Goal: Information Seeking & Learning: Learn about a topic

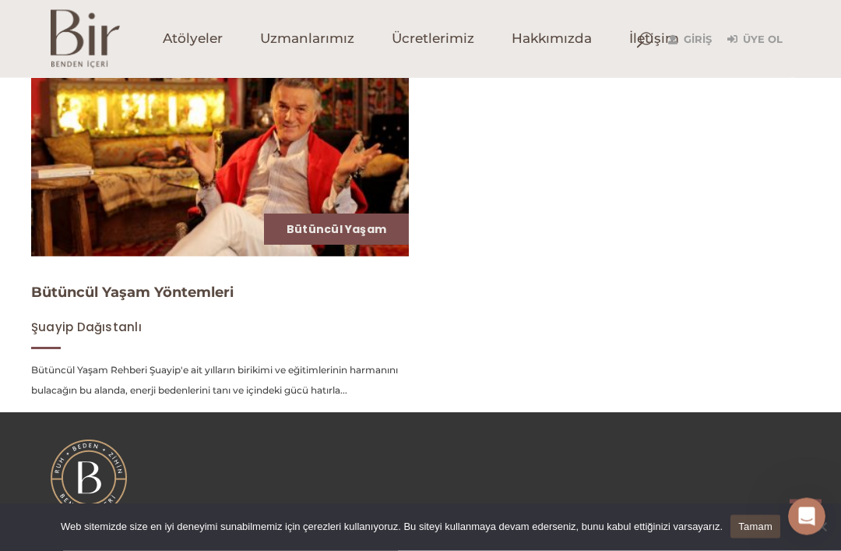
scroll to position [1236, 0]
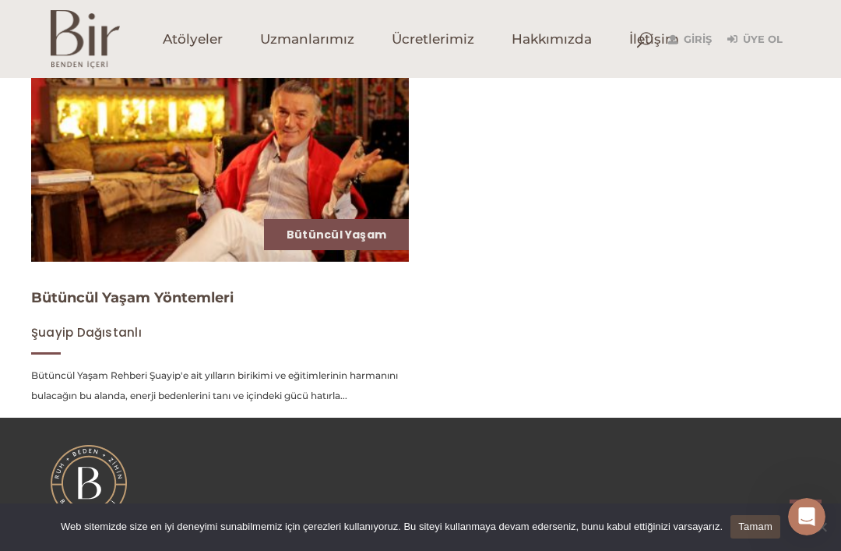
click at [386, 242] on link "Bütüncül Yaşam" at bounding box center [337, 235] width 100 height 16
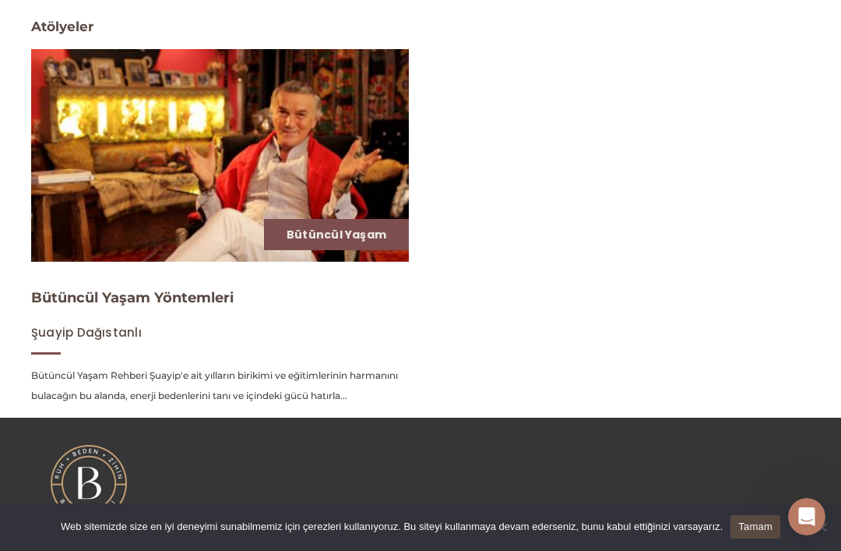
scroll to position [1286, 0]
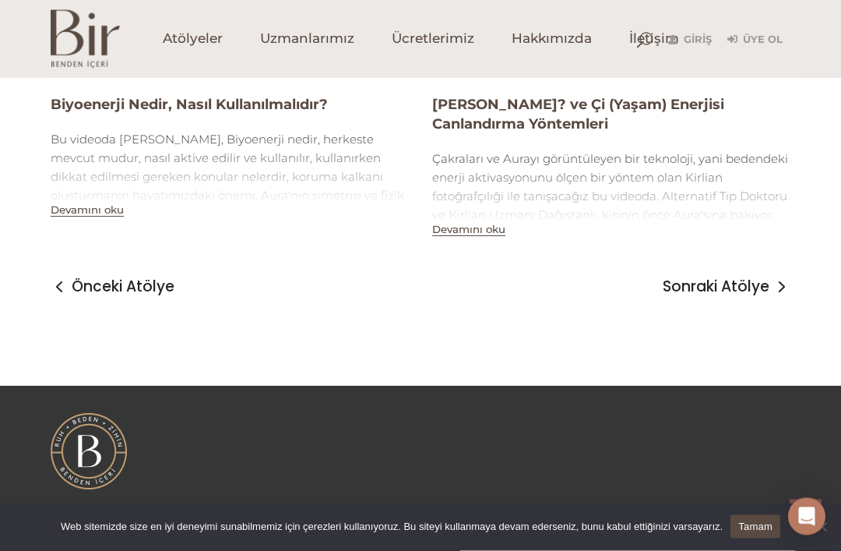
scroll to position [1596, 0]
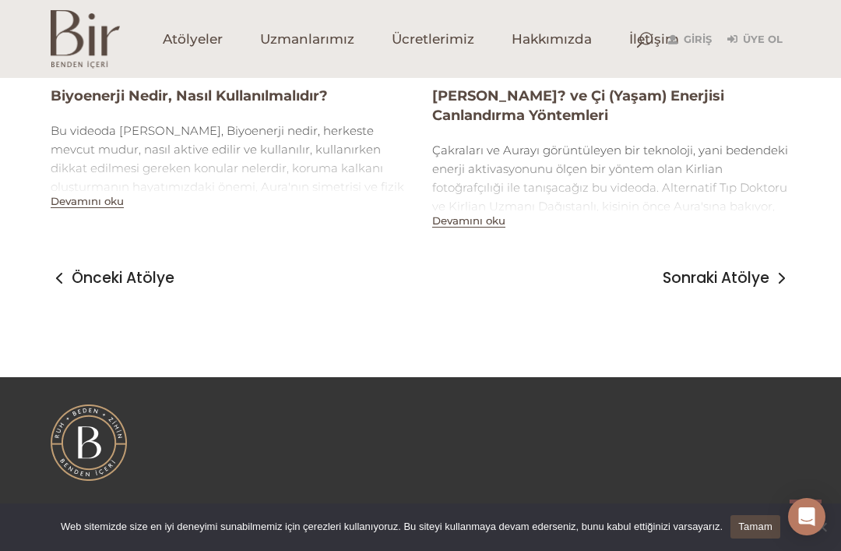
click at [760, 287] on span "Sonraki Atölye" at bounding box center [716, 278] width 107 height 19
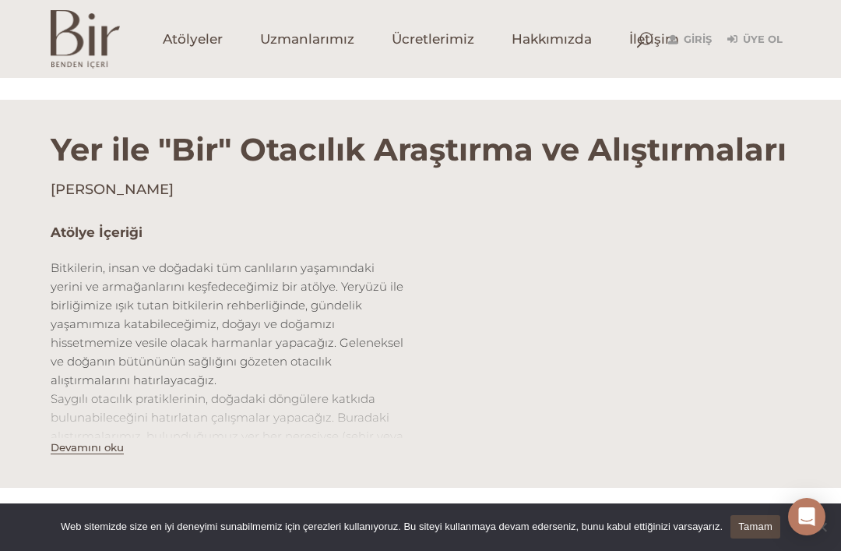
scroll to position [443, 0]
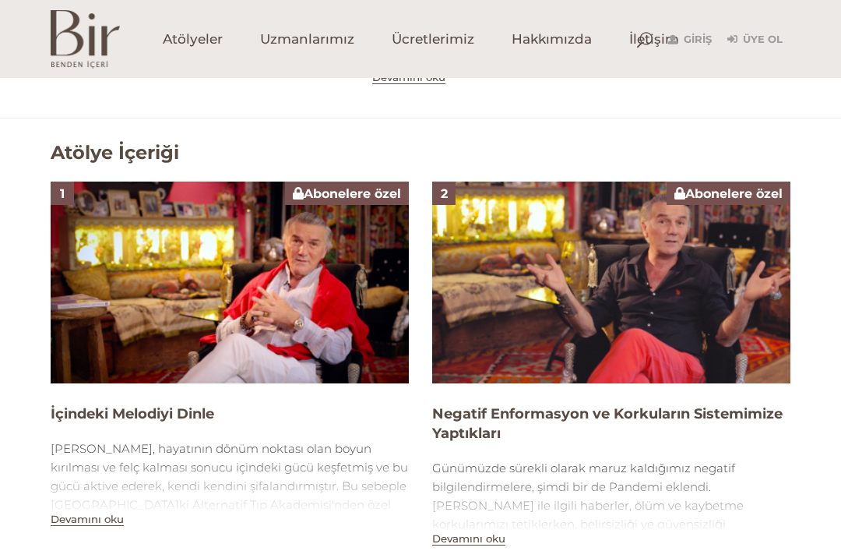
scroll to position [889, 0]
